Goal: Information Seeking & Learning: Learn about a topic

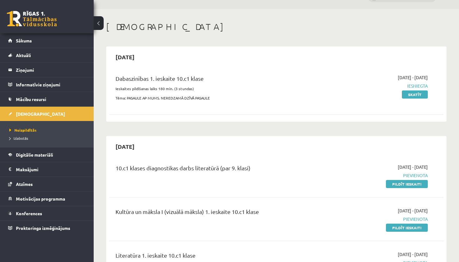
scroll to position [15, 0]
click at [412, 95] on link "Skatīt" at bounding box center [415, 94] width 26 height 8
click at [37, 156] on span "Digitālie materiāli" at bounding box center [34, 155] width 37 height 6
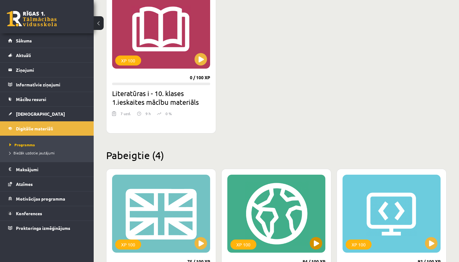
scroll to position [153, 0]
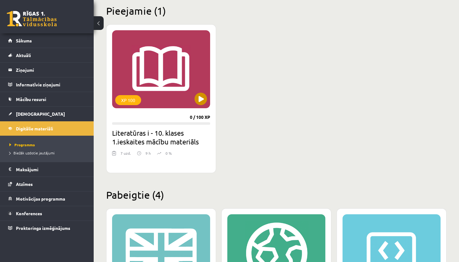
click at [202, 101] on button at bounding box center [200, 99] width 12 height 12
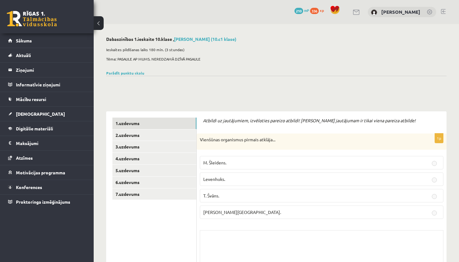
click at [100, 21] on button at bounding box center [99, 23] width 10 height 14
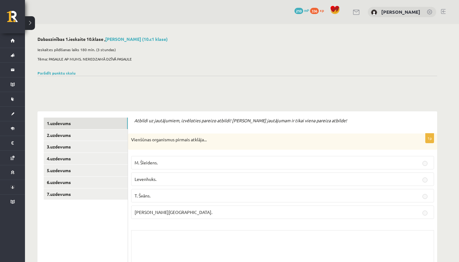
click at [31, 23] on button at bounding box center [30, 23] width 10 height 14
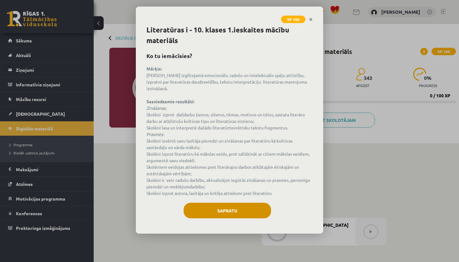
click at [221, 203] on button "Sapratu" at bounding box center [226, 211] width 87 height 16
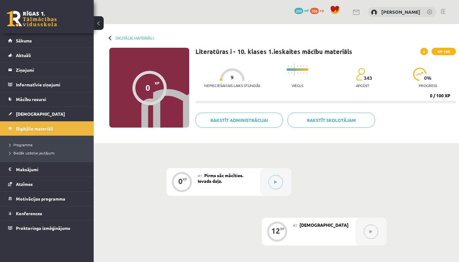
click at [111, 37] on div at bounding box center [111, 38] width 4 height 4
click at [126, 37] on link "Digitālie materiāli" at bounding box center [134, 38] width 38 height 5
